Goal: Information Seeking & Learning: Learn about a topic

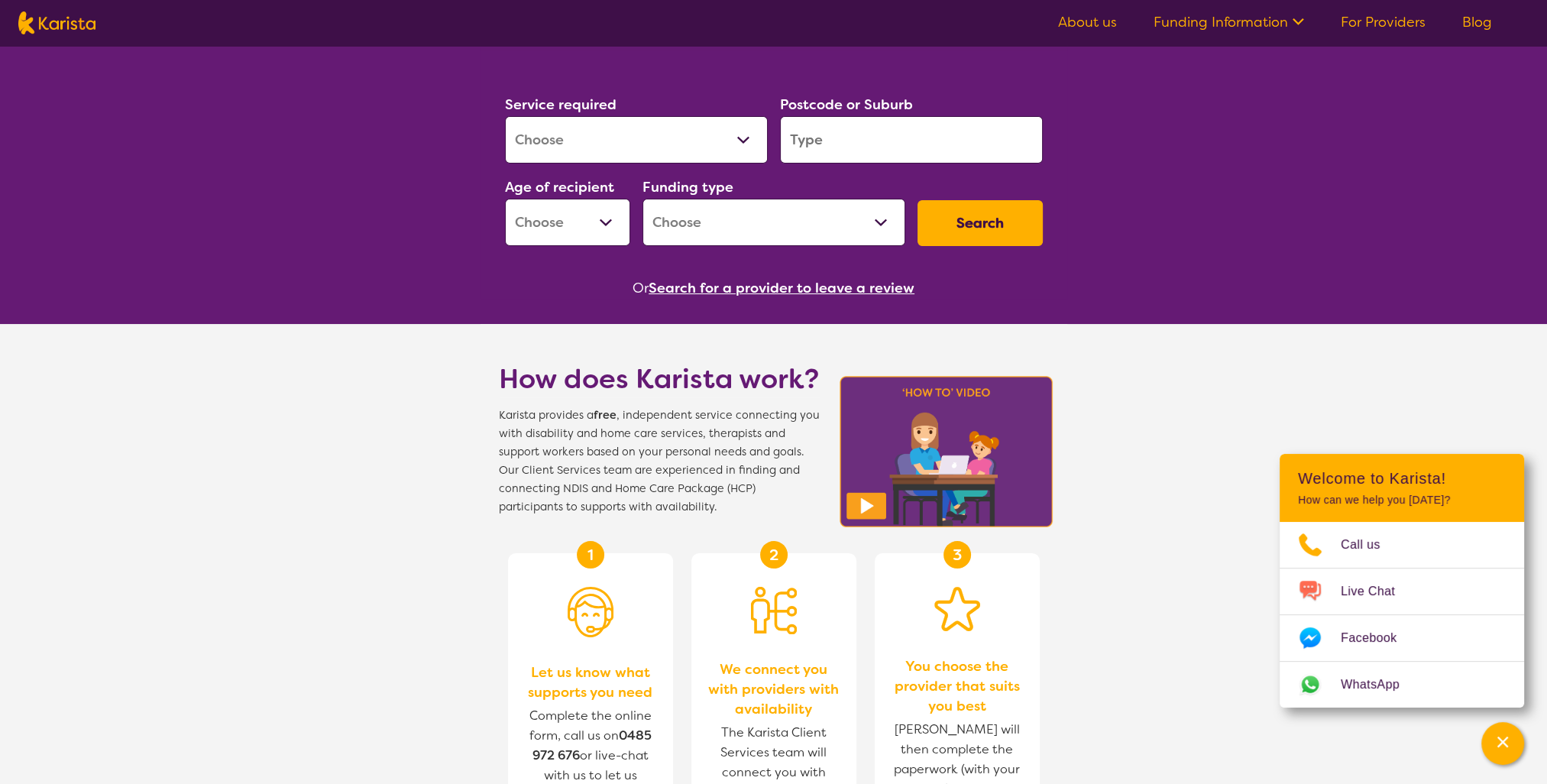
scroll to position [77, 0]
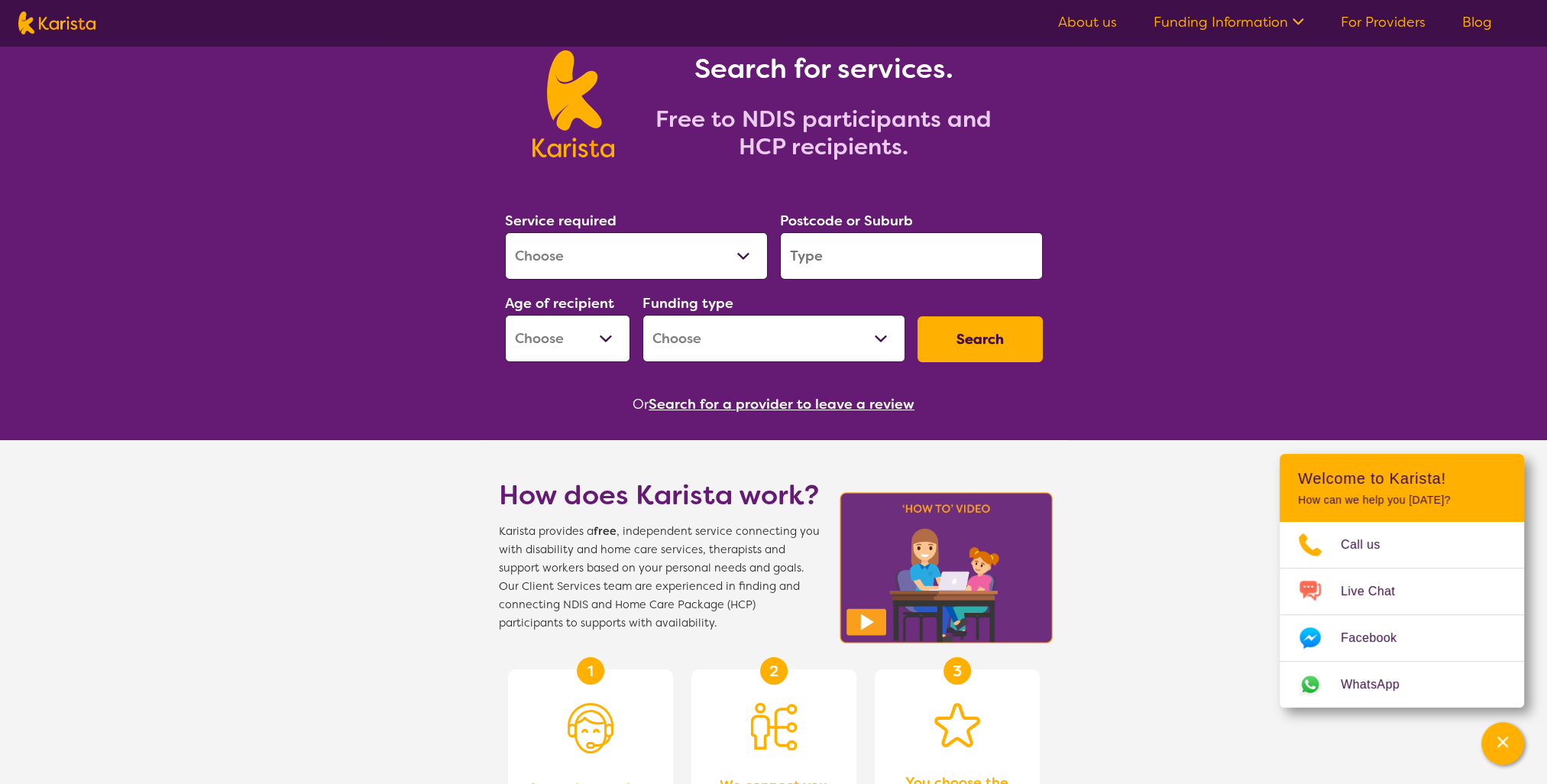
click at [612, 253] on select "Allied Health Assistant Assessment ([MEDICAL_DATA] or [MEDICAL_DATA]) Behaviour…" at bounding box center [636, 256] width 262 height 47
select select "NDIS Plan management"
click at [505, 232] on select "Allied Health Assistant Assessment ([MEDICAL_DATA] or [MEDICAL_DATA]) Behaviour…" at bounding box center [636, 256] width 262 height 47
select select "NDIS"
click at [856, 250] on input "search" at bounding box center [911, 256] width 262 height 47
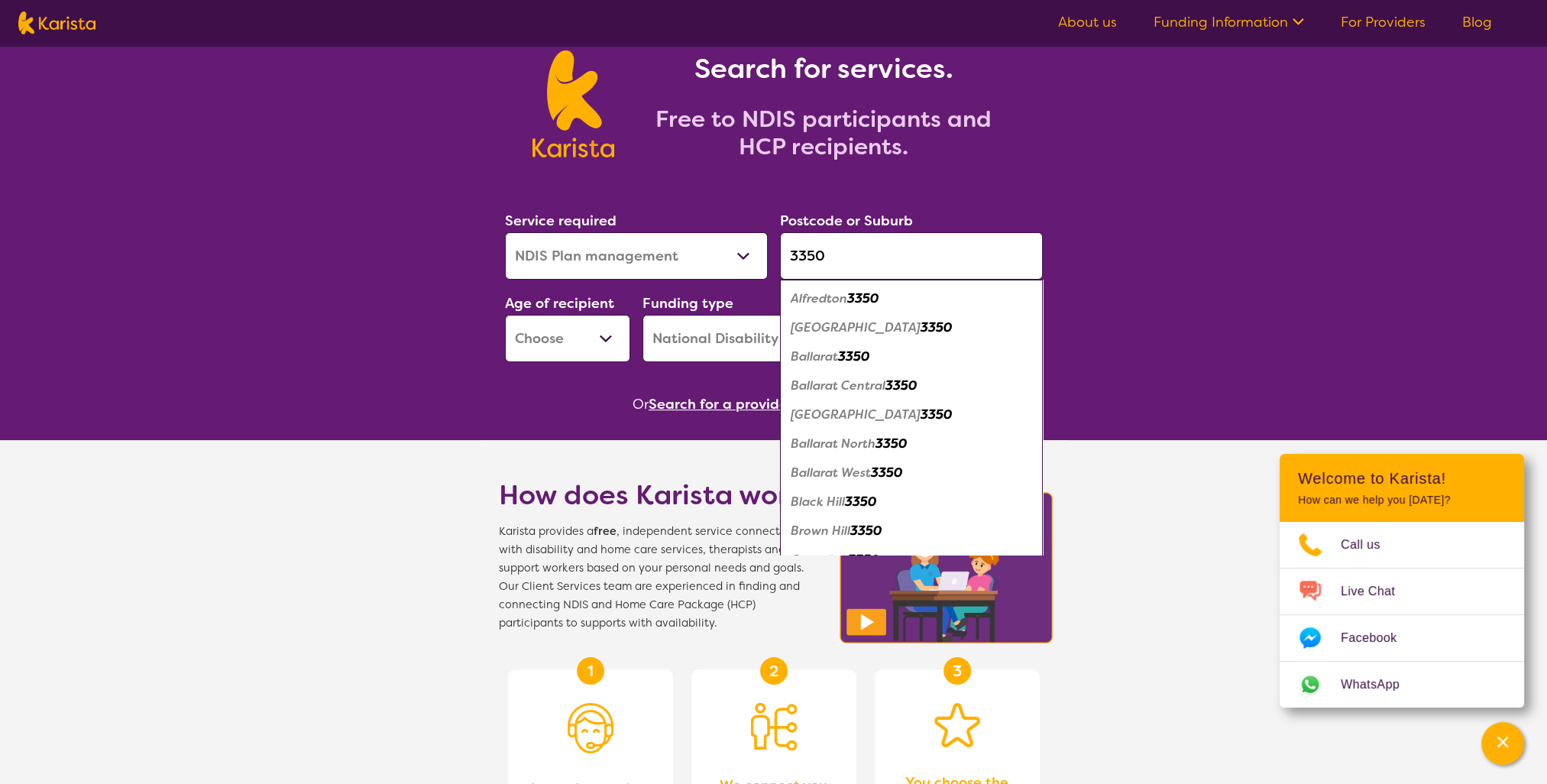
type input "3350"
click at [828, 359] on em "Ballarat" at bounding box center [814, 356] width 47 height 16
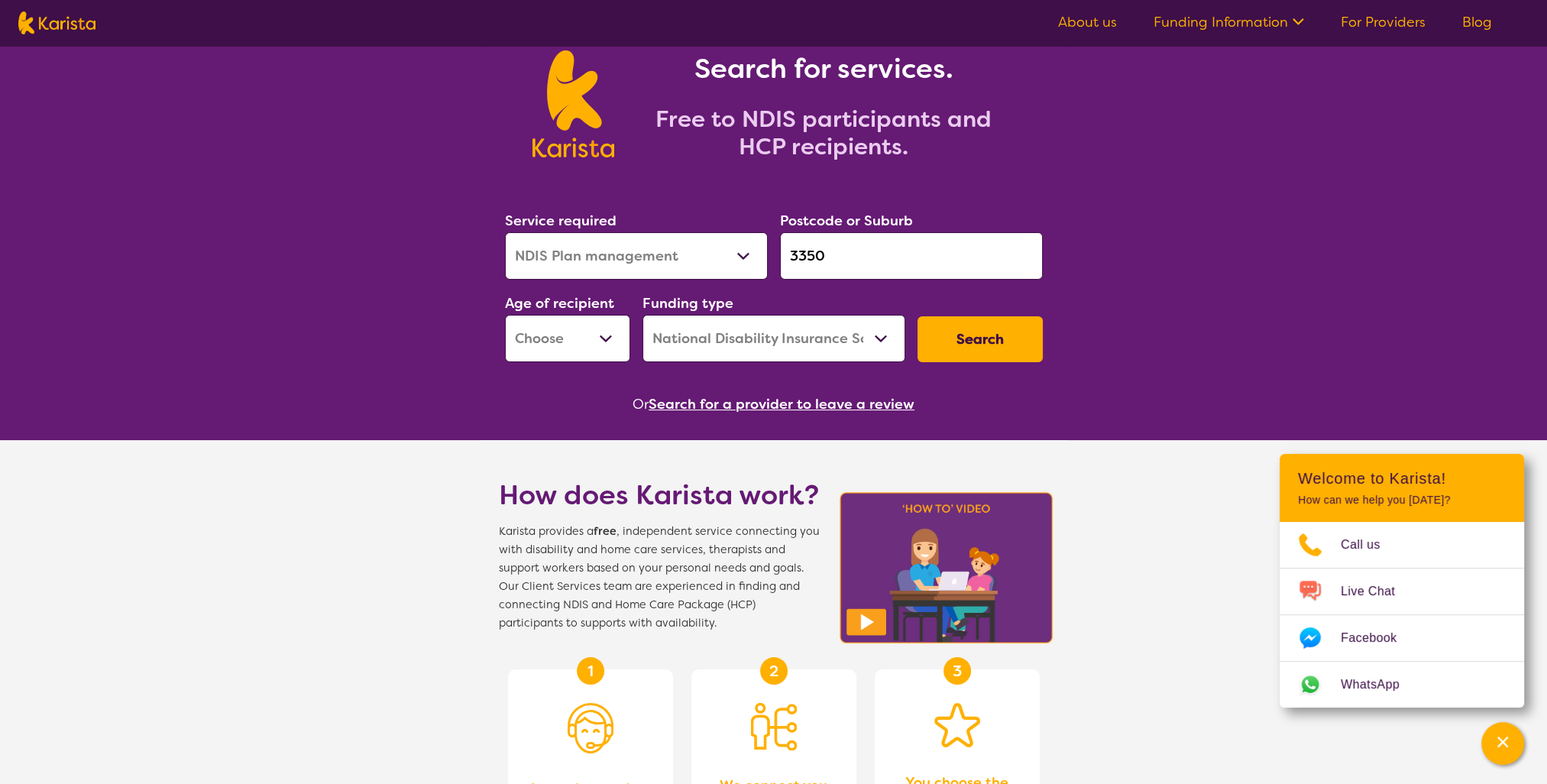
click at [983, 346] on button "Search" at bounding box center [979, 339] width 125 height 45
click at [564, 347] on select "Early Childhood - 0 to 9 Child - 10 to 11 Adolescent - 12 to 17 Adult - 18 to 6…" at bounding box center [567, 338] width 125 height 47
select select "AD"
click at [505, 315] on select "Early Childhood - 0 to 9 Child - 10 to 11 Adolescent - 12 to 17 Adult - 18 to 6…" at bounding box center [567, 338] width 125 height 47
click at [1041, 320] on button "Search" at bounding box center [979, 339] width 125 height 45
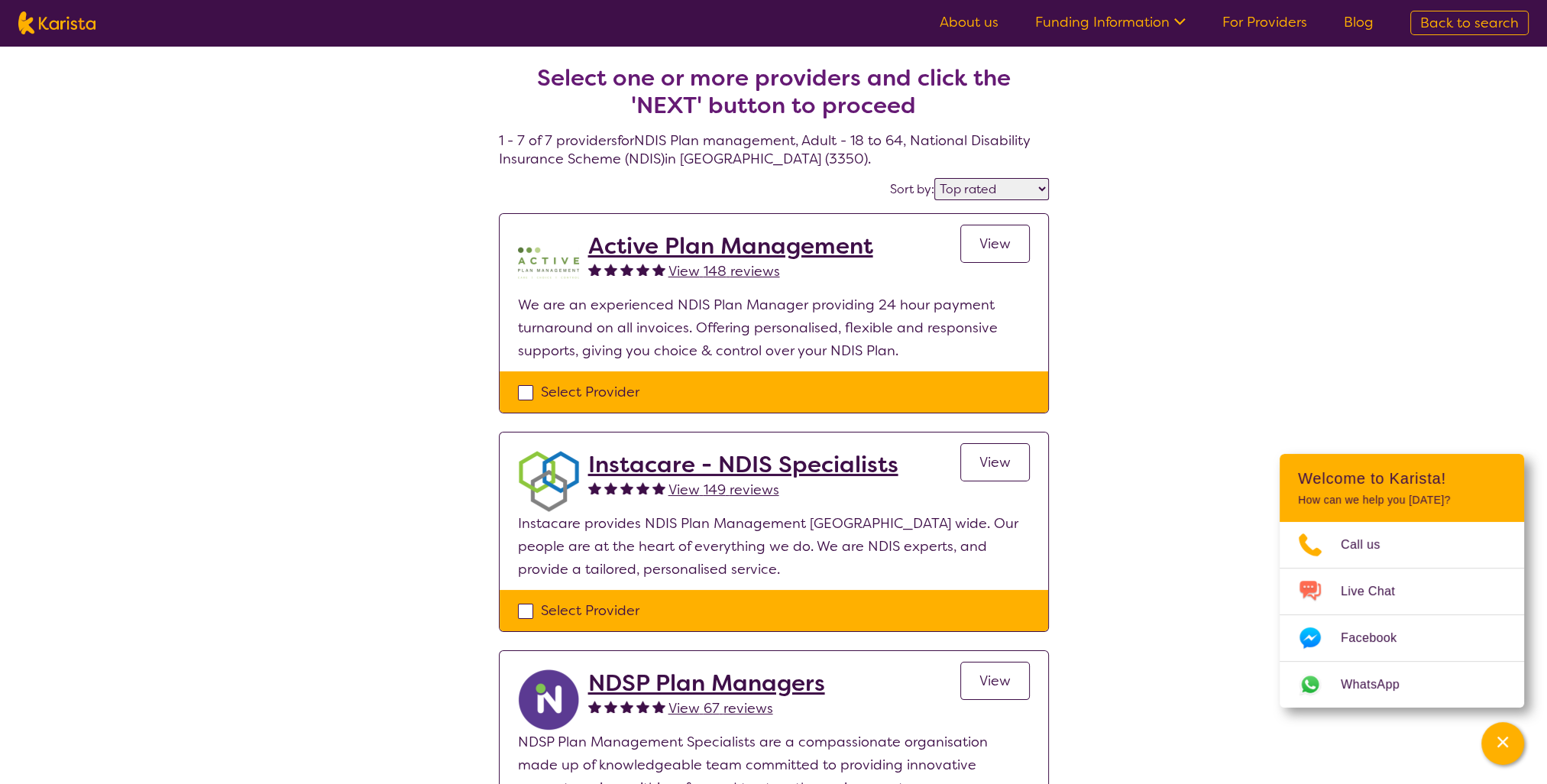
click at [1000, 195] on select "Highly reviewed Top rated" at bounding box center [991, 189] width 114 height 22
select select "highly_reviewed"
click at [935, 178] on select "Highly reviewed Top rated" at bounding box center [991, 189] width 114 height 22
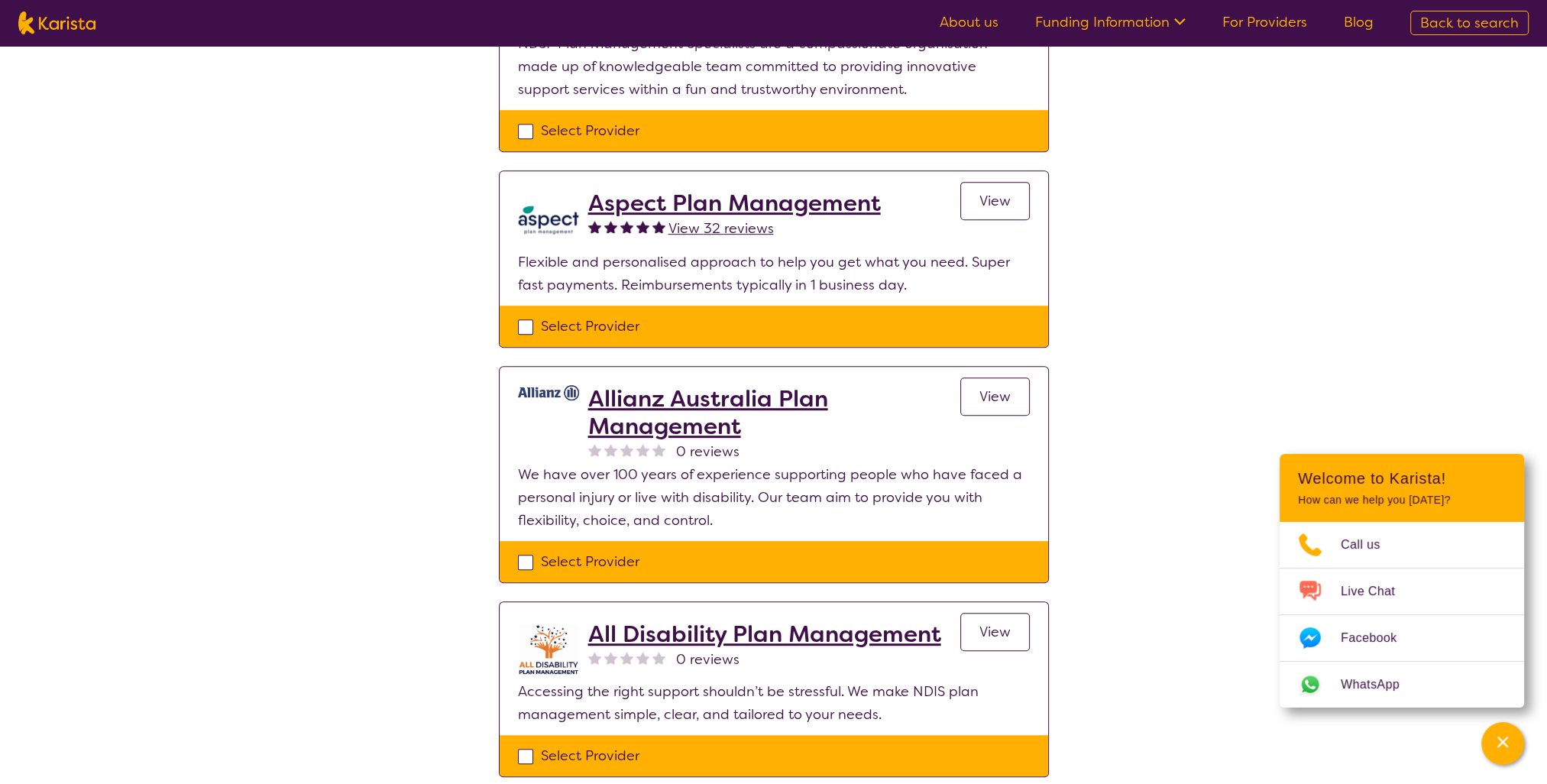
scroll to position [77, 0]
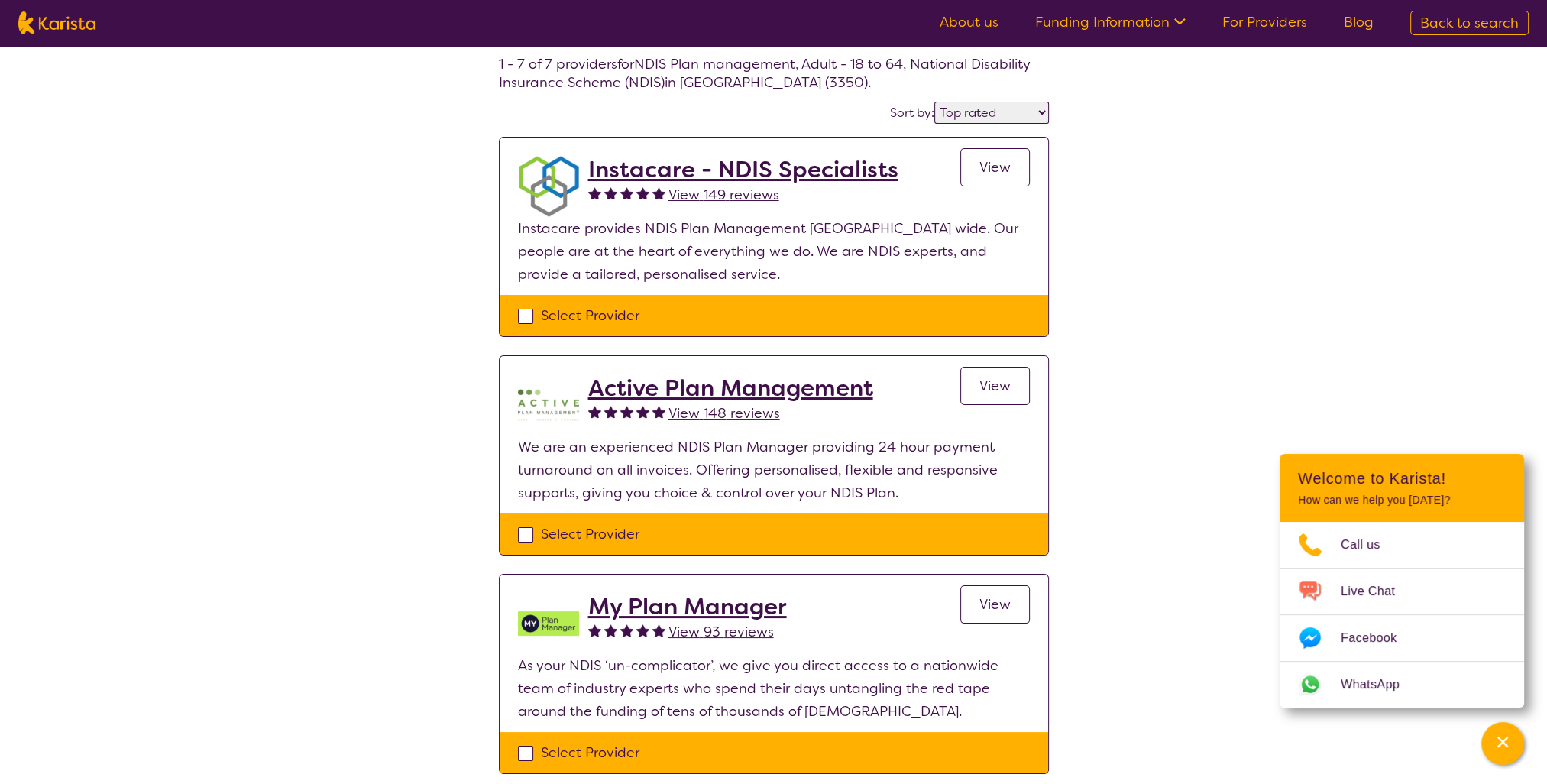
select select "NDIS Plan management"
select select "AD"
select select "NDIS"
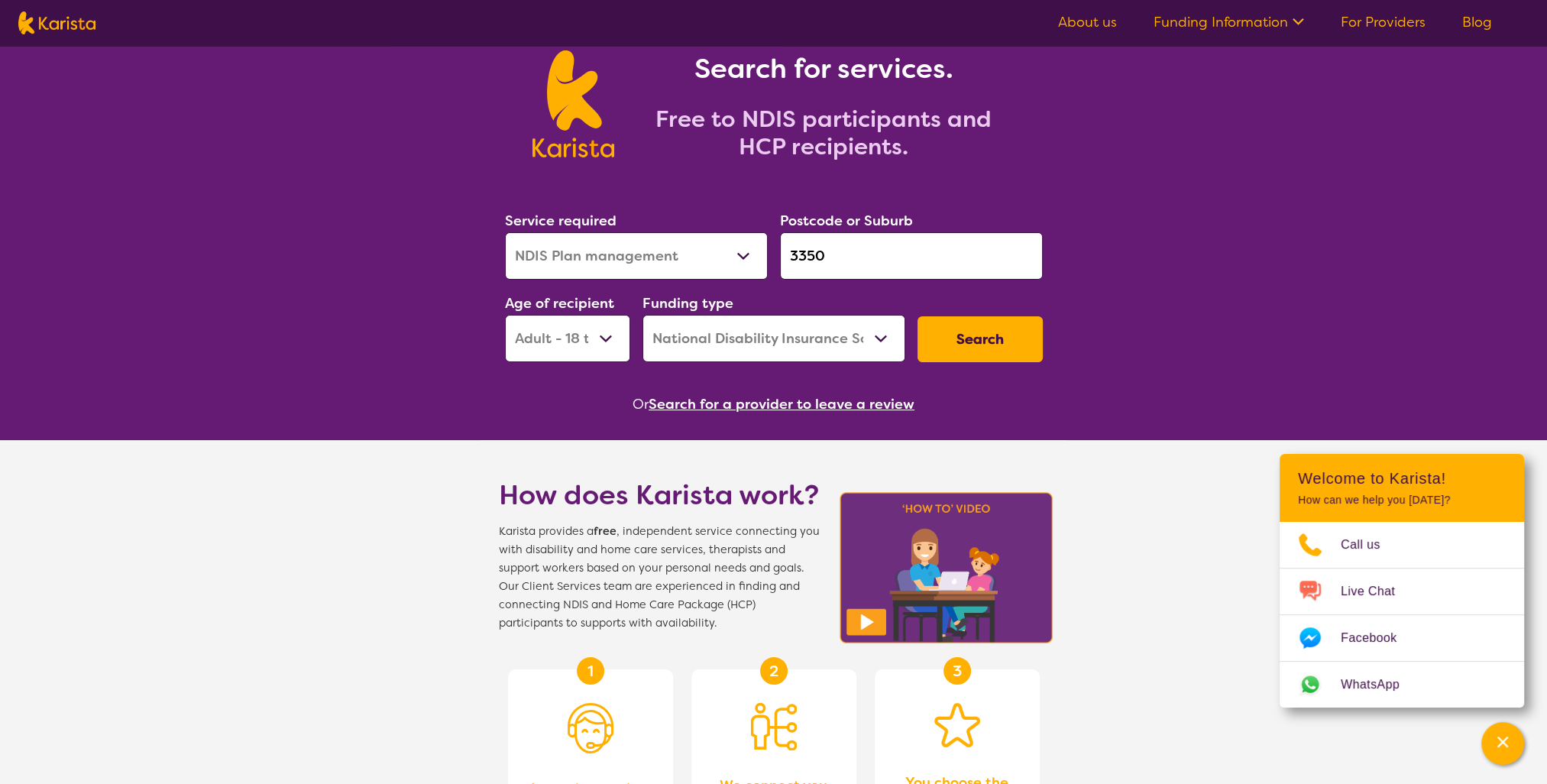
click at [628, 239] on select "Allied Health Assistant Assessment ([MEDICAL_DATA] or [MEDICAL_DATA]) Behaviour…" at bounding box center [636, 256] width 262 height 47
select select "Counselling"
click at [505, 232] on select "Allied Health Assistant Assessment ([MEDICAL_DATA] or [MEDICAL_DATA]) Behaviour…" at bounding box center [636, 256] width 262 height 47
click at [983, 342] on button "Search" at bounding box center [979, 339] width 125 height 45
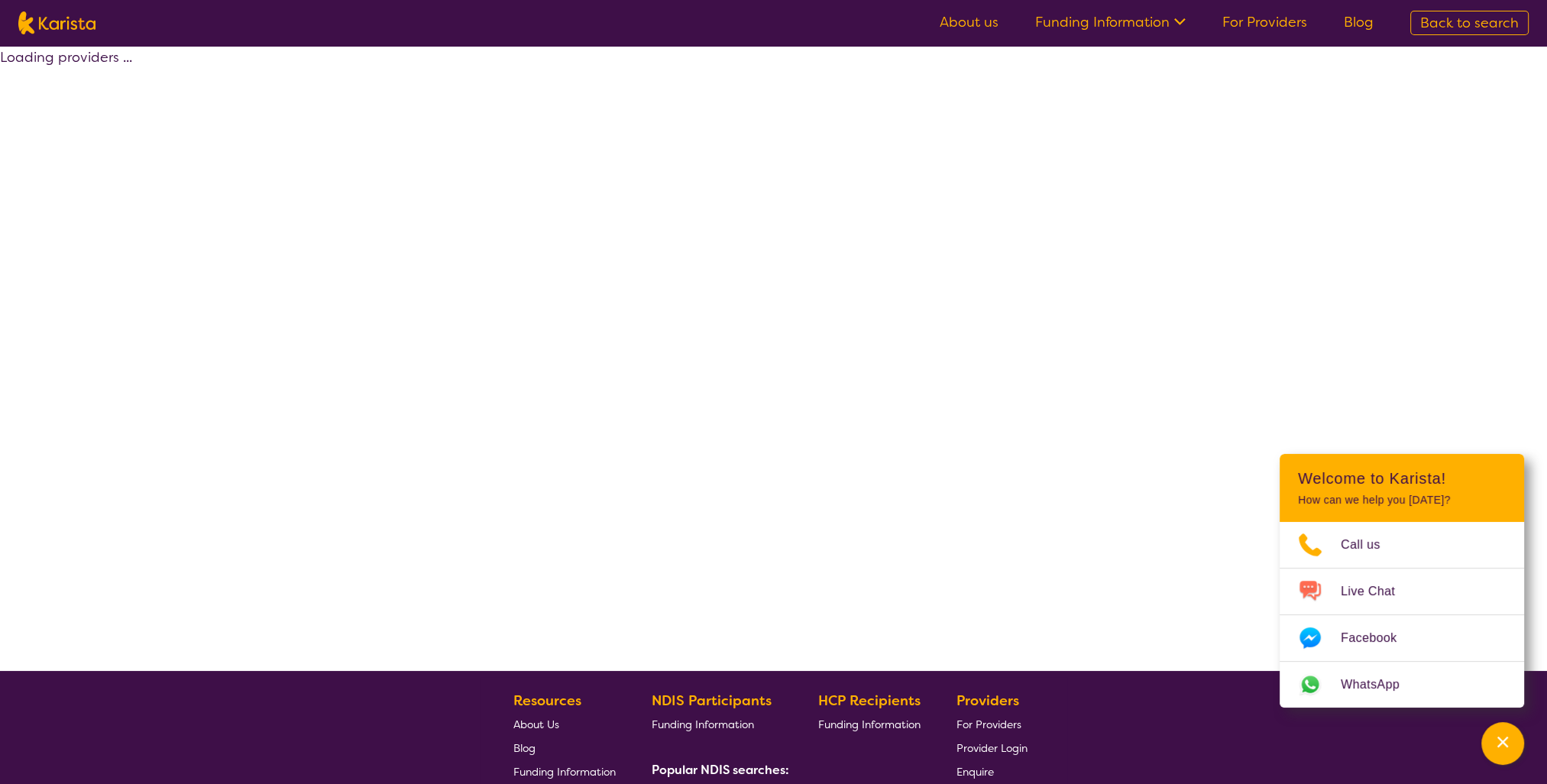
select select "by_score"
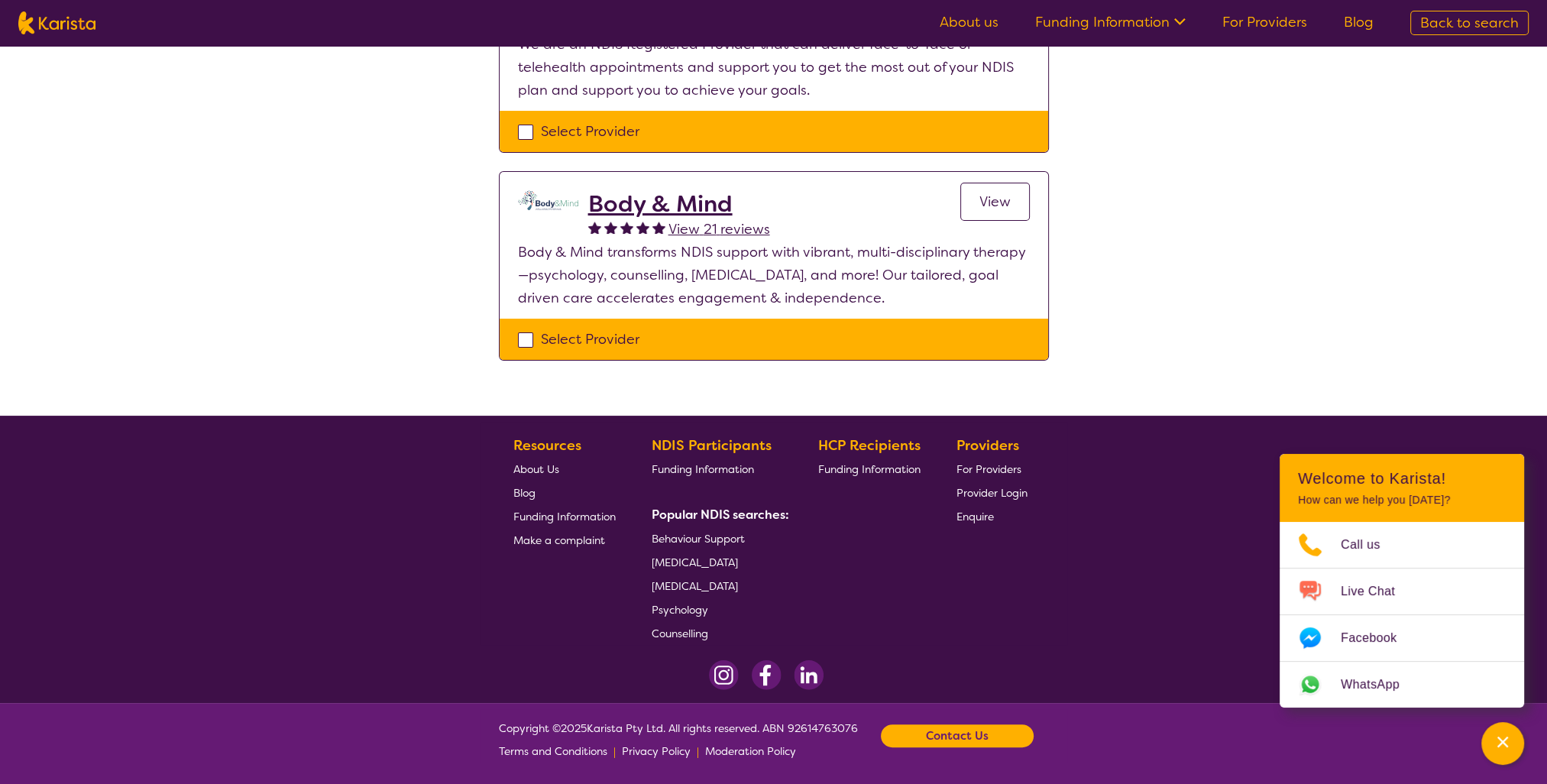
scroll to position [45, 0]
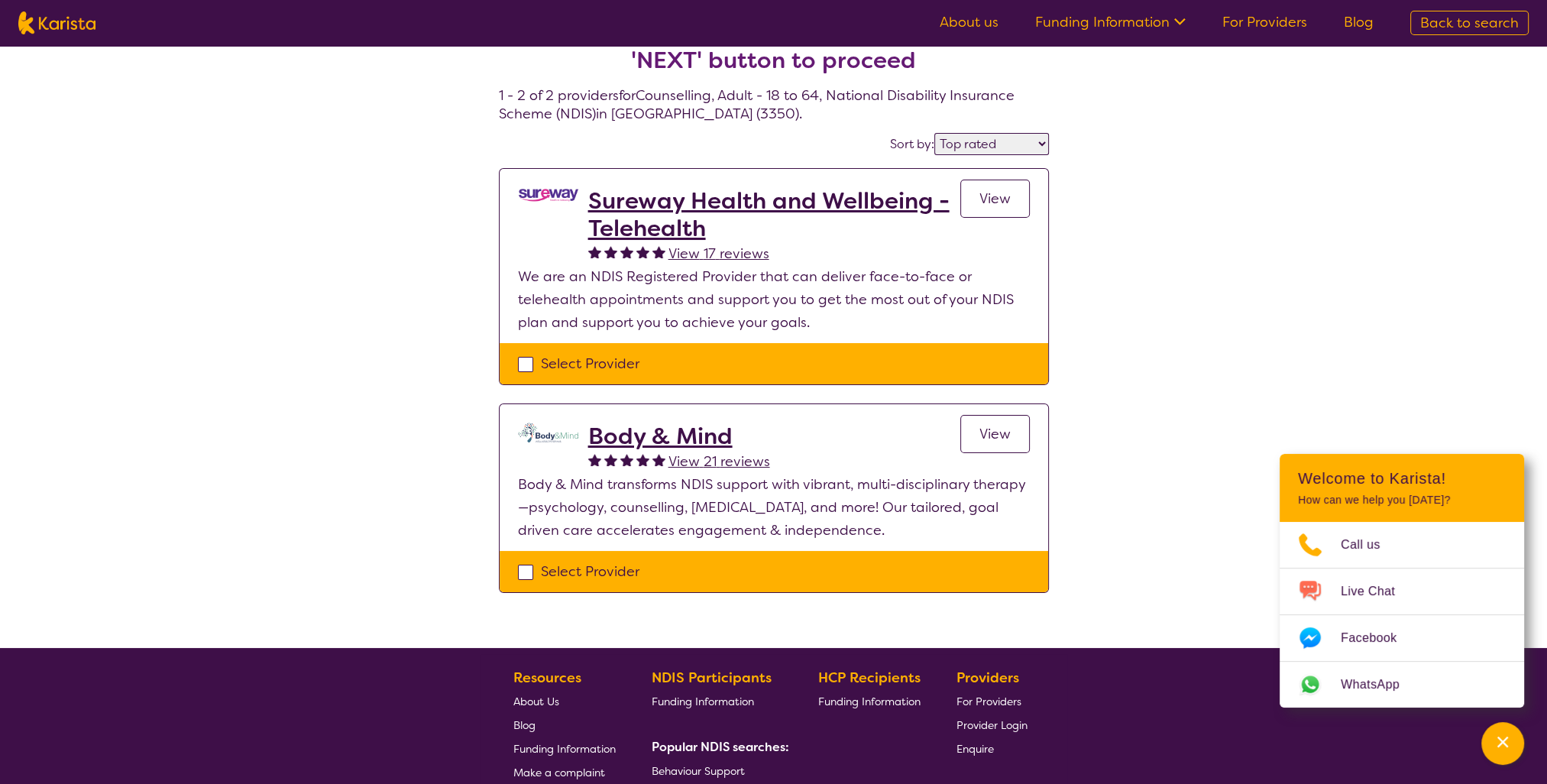
select select "Counselling"
select select "AD"
select select "NDIS"
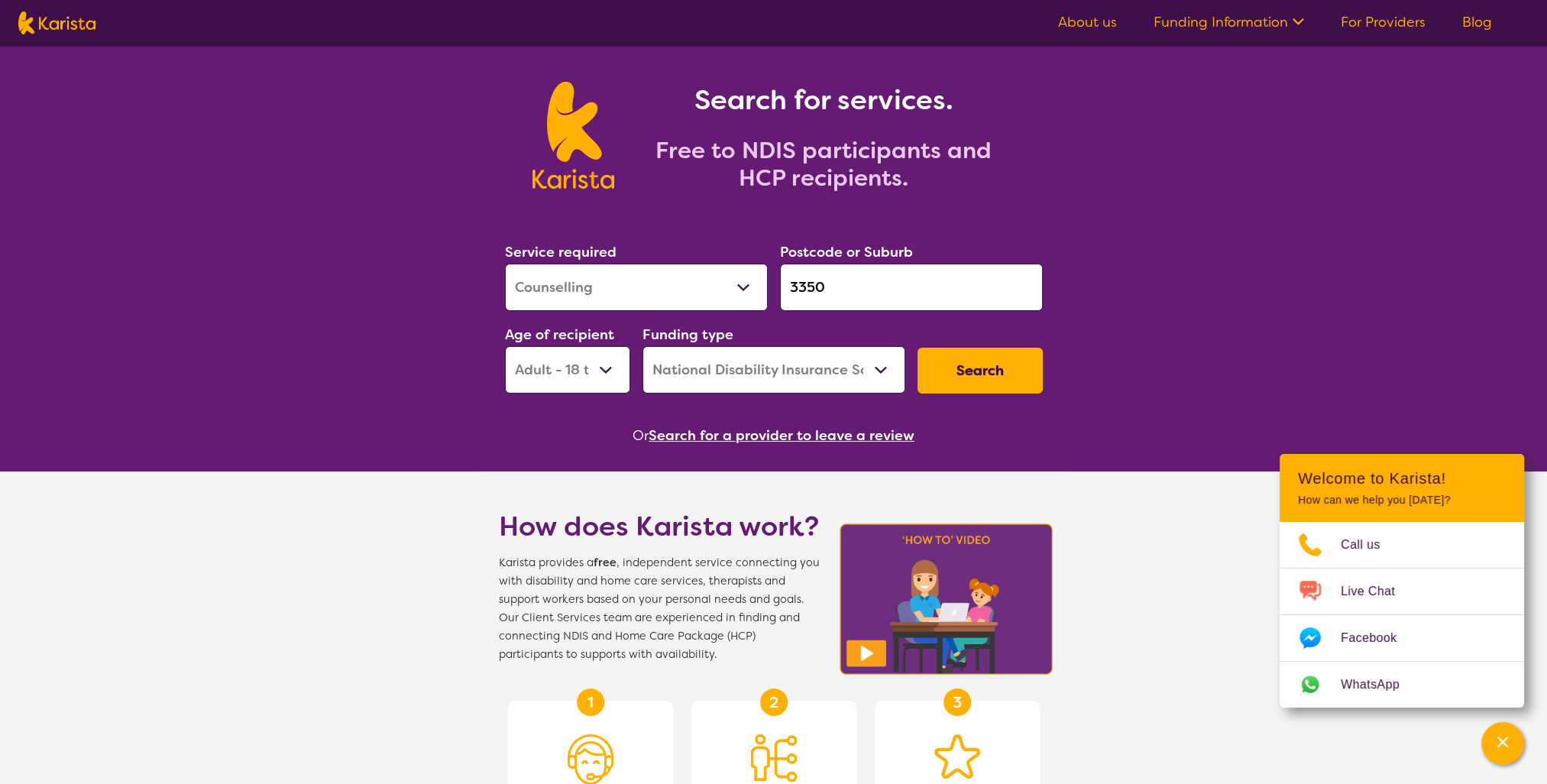
scroll to position [0, 0]
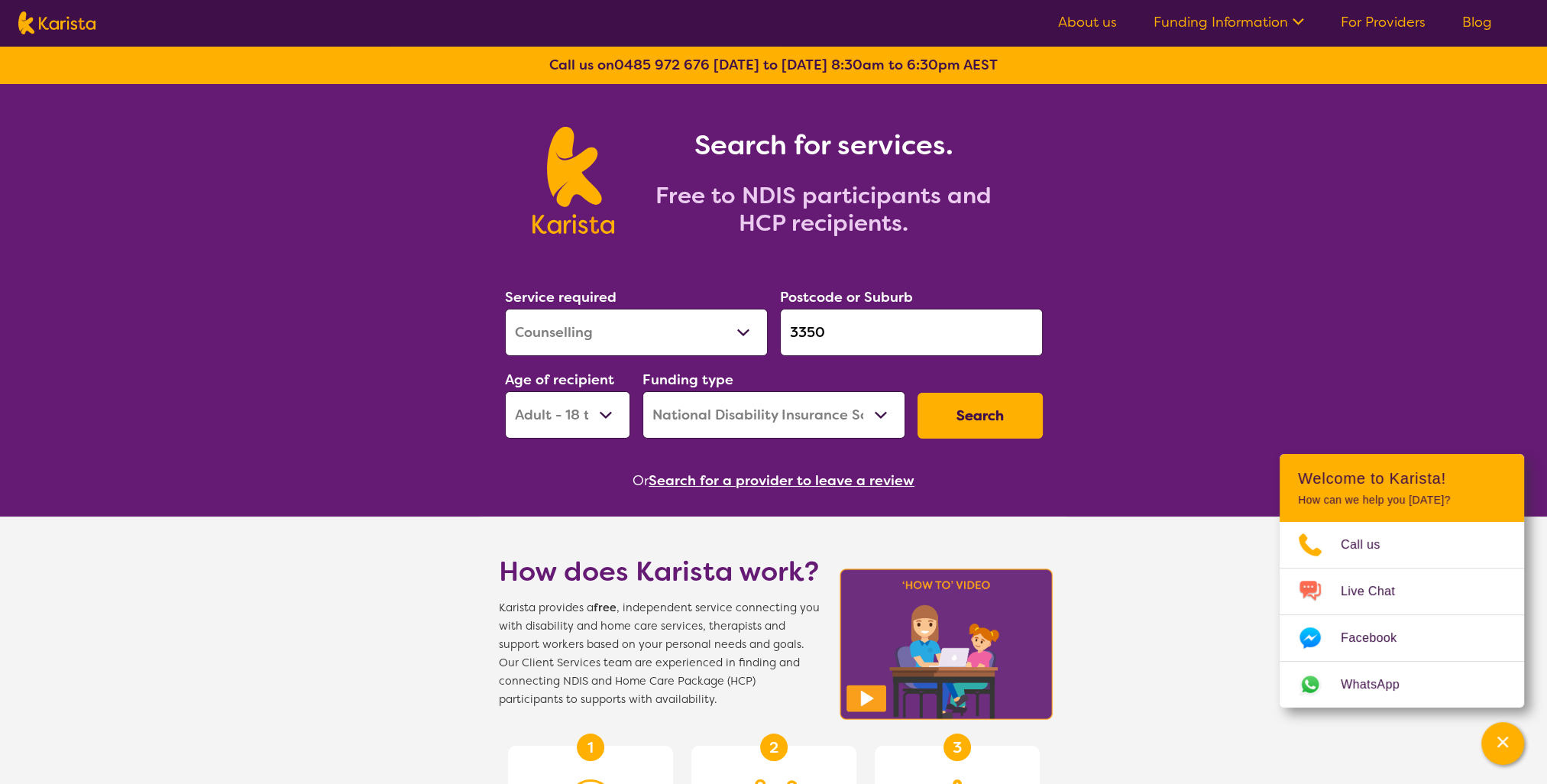
click at [611, 338] on select "Allied Health Assistant Assessment ([MEDICAL_DATA] or [MEDICAL_DATA]) Behaviour…" at bounding box center [636, 332] width 262 height 47
select select "Psychology"
click at [505, 309] on select "Allied Health Assistant Assessment ([MEDICAL_DATA] or [MEDICAL_DATA]) Behaviour…" at bounding box center [636, 332] width 262 height 47
click at [1025, 417] on button "Search" at bounding box center [979, 416] width 125 height 45
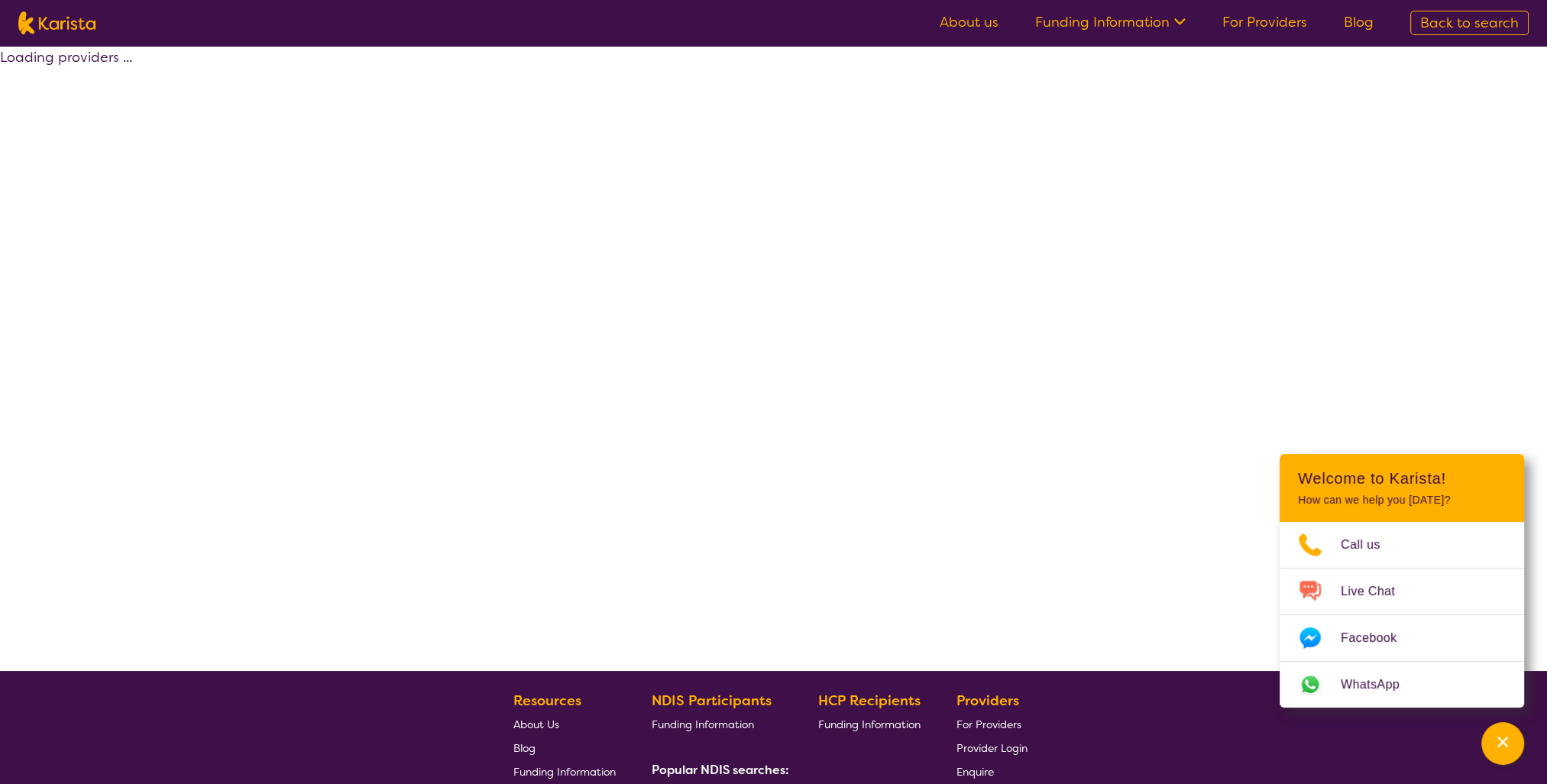
select select "by_score"
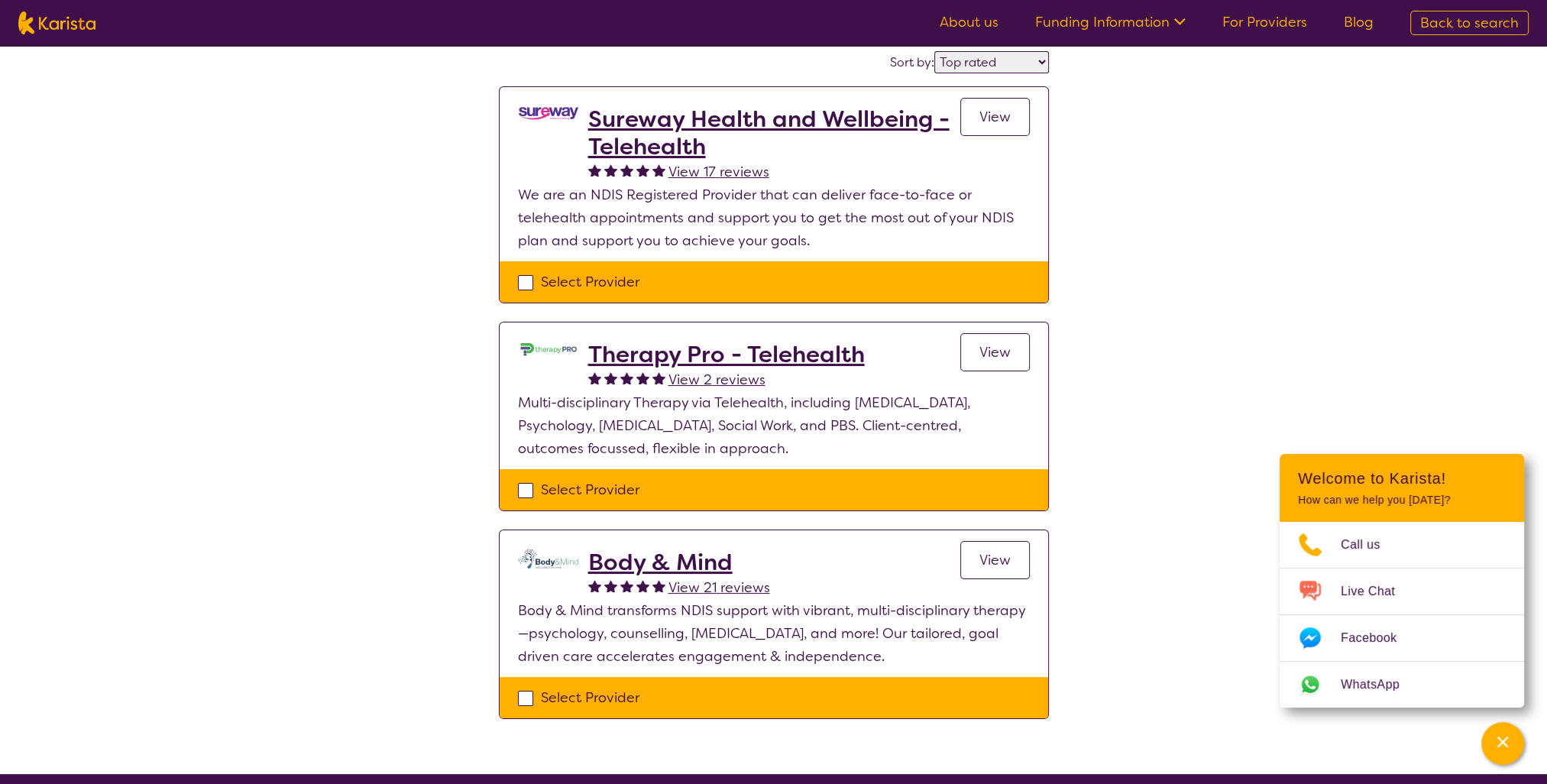
scroll to position [382, 0]
